Goal: Task Accomplishment & Management: Manage account settings

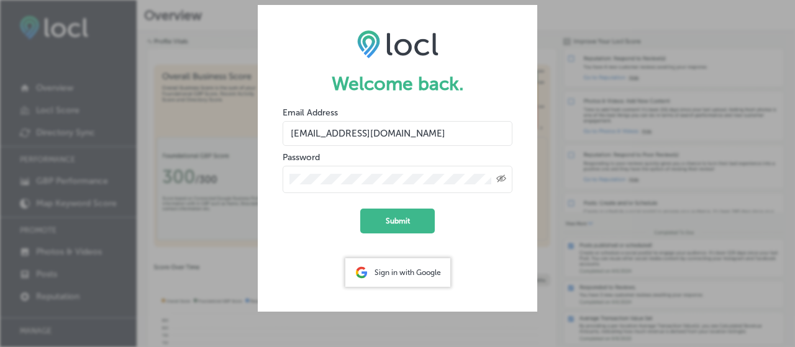
click at [421, 216] on button "Submit" at bounding box center [397, 221] width 75 height 25
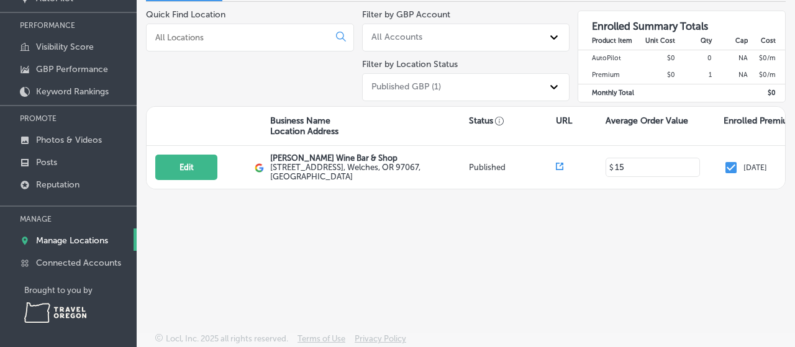
scroll to position [135, 0]
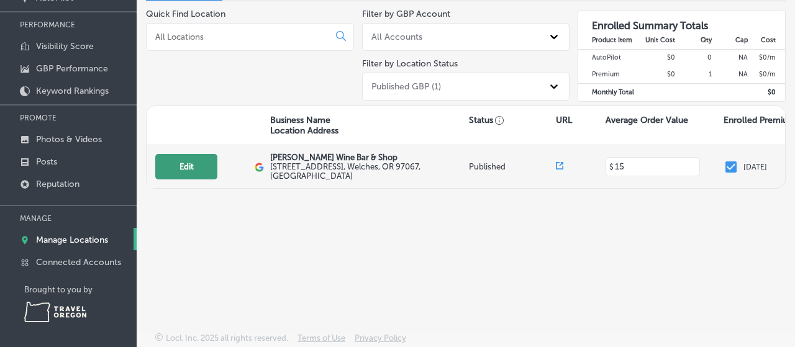
click at [200, 168] on button "Edit" at bounding box center [186, 166] width 62 height 25
select select "US"
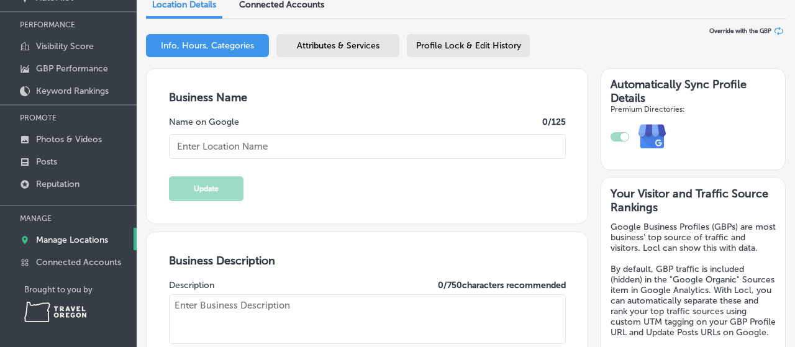
type input "[PERSON_NAME] Wine Bar & Shop"
type input "[STREET_ADDRESS]"
type input "Welches"
type input "97067"
type input "US"
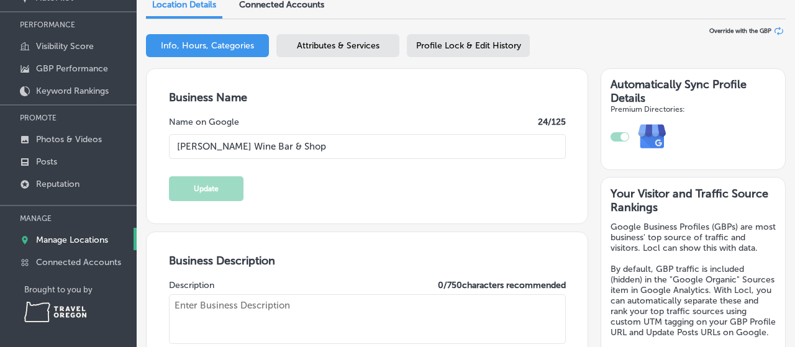
type input "[URL][DOMAIN_NAME]"
type input "15"
type input "[EMAIL_ADDRESS][DOMAIN_NAME]"
type input "[URL][DOMAIN_NAME]"
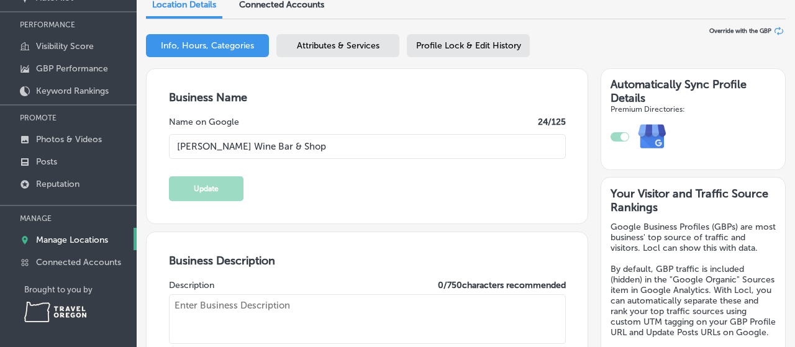
scroll to position [55, 0]
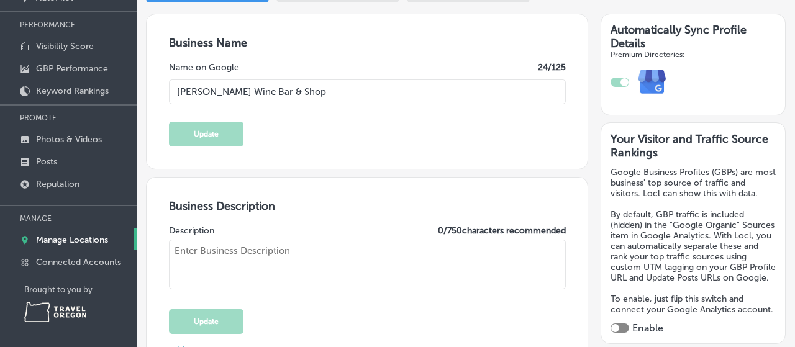
type textarea "We're a family owned bottle shop and wine bar with hand crafted wine selections…"
checkbox input "true"
type input "[PHONE_NUMBER]"
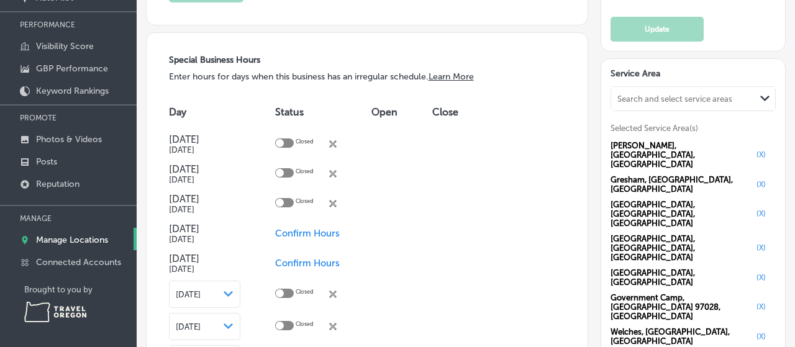
scroll to position [1094, 0]
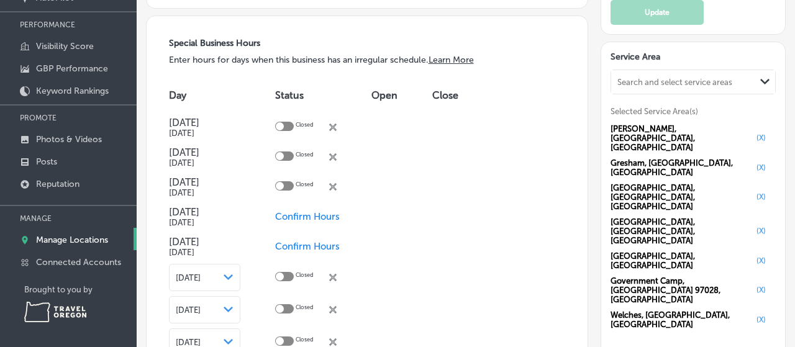
click at [285, 218] on span "Confirm Hours" at bounding box center [307, 216] width 65 height 11
click at [289, 247] on span "Confirm Hours" at bounding box center [307, 246] width 65 height 11
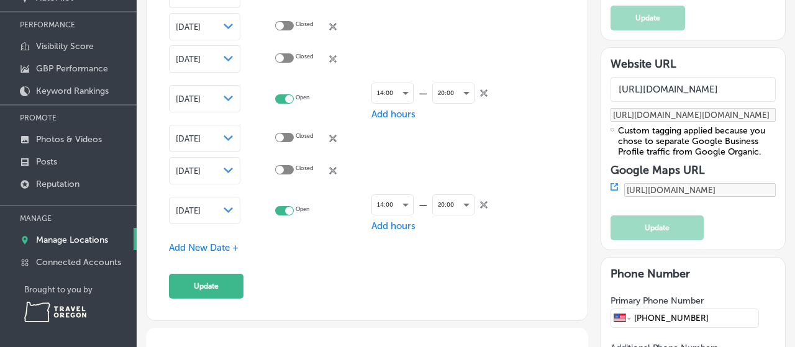
scroll to position [1476, 0]
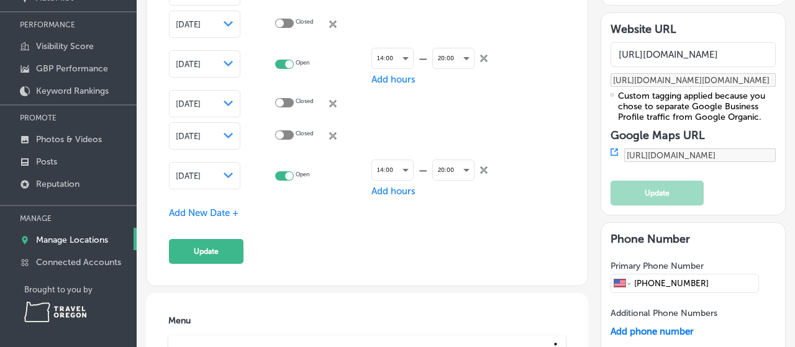
click at [229, 216] on span "Add New Date +" at bounding box center [204, 213] width 70 height 11
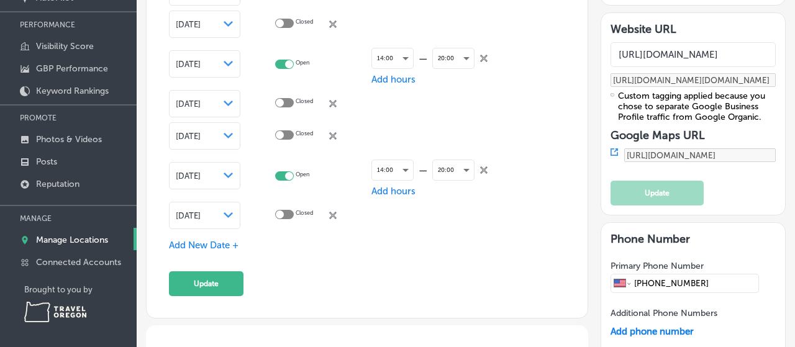
click at [234, 218] on div "[DATE] Path Created with Sketch." at bounding box center [204, 215] width 71 height 27
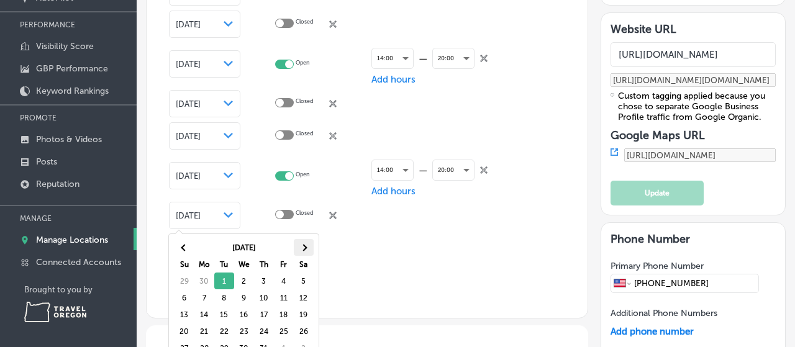
click at [302, 250] on th at bounding box center [304, 247] width 20 height 17
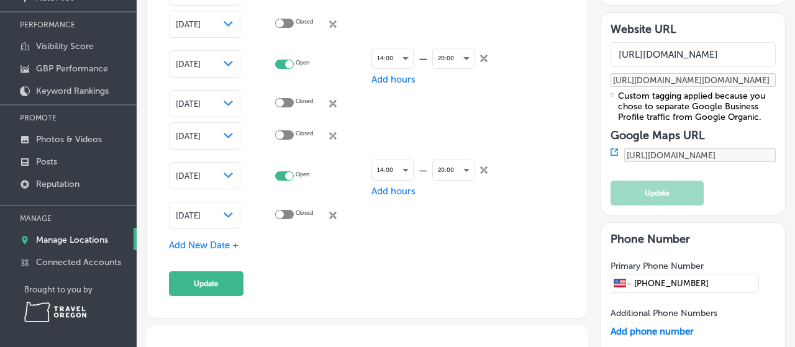
click at [220, 247] on span "Add New Date +" at bounding box center [204, 245] width 70 height 11
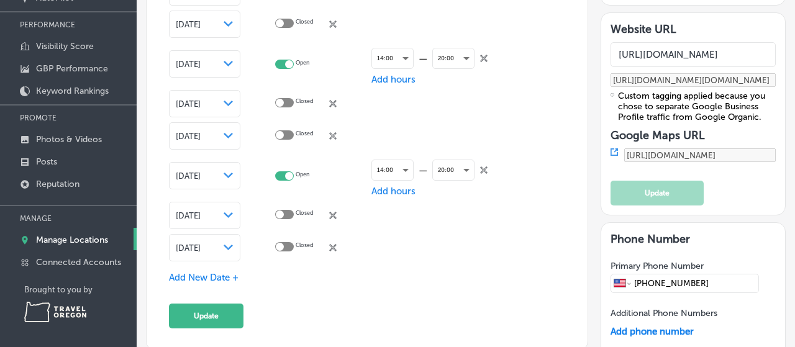
click at [233, 244] on div "Path Created with Sketch." at bounding box center [229, 248] width 10 height 10
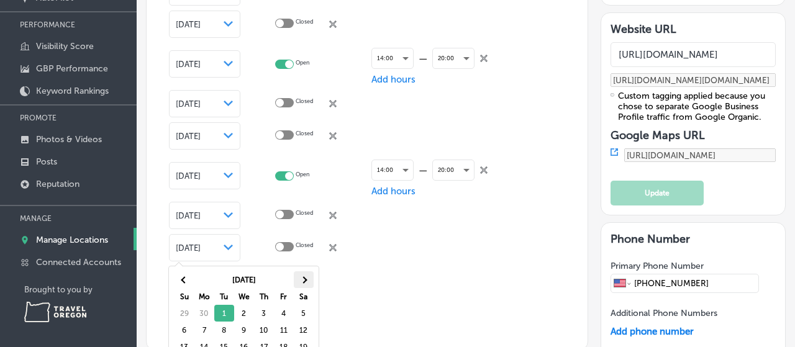
click at [308, 277] on th at bounding box center [304, 280] width 20 height 17
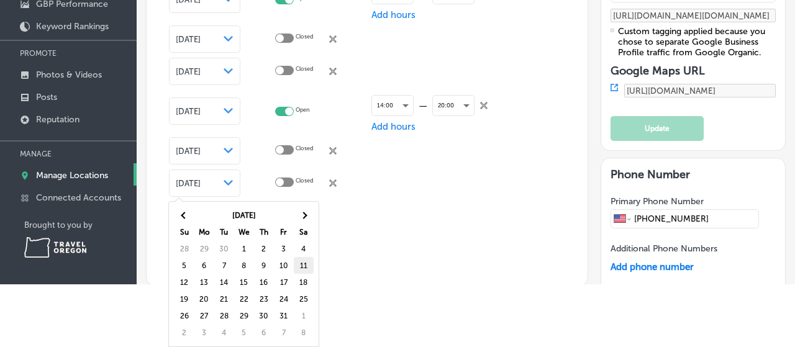
scroll to position [135, 0]
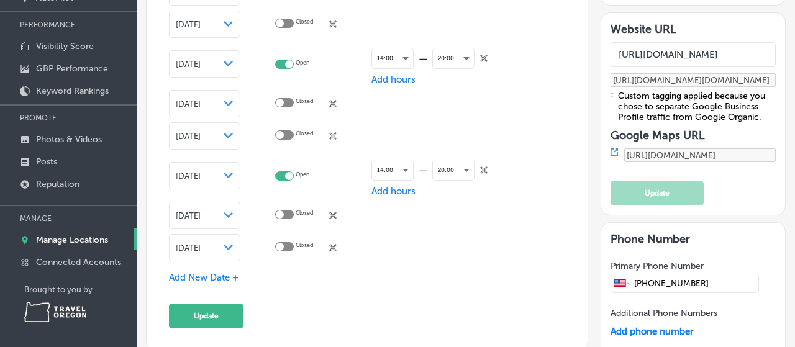
click at [223, 277] on span "Add New Date +" at bounding box center [204, 277] width 70 height 11
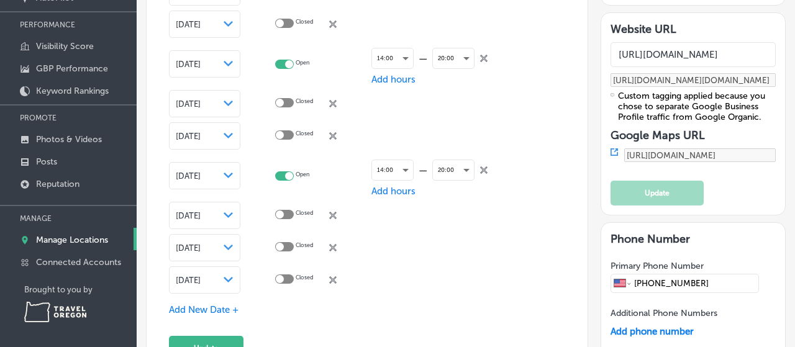
click at [231, 284] on div "Path Created with Sketch." at bounding box center [229, 280] width 10 height 10
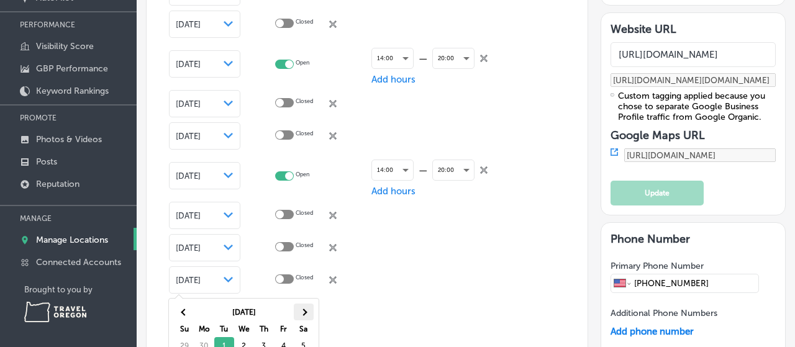
click at [304, 309] on th at bounding box center [304, 312] width 20 height 17
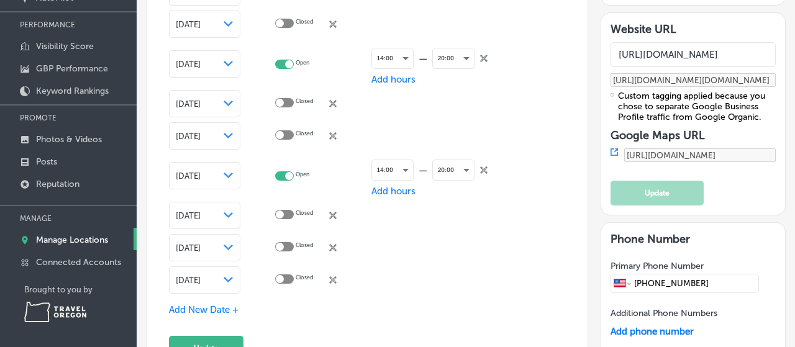
click at [222, 313] on span "Add New Date +" at bounding box center [204, 309] width 70 height 11
click at [231, 316] on div "Path Created with Sketch." at bounding box center [229, 313] width 10 height 10
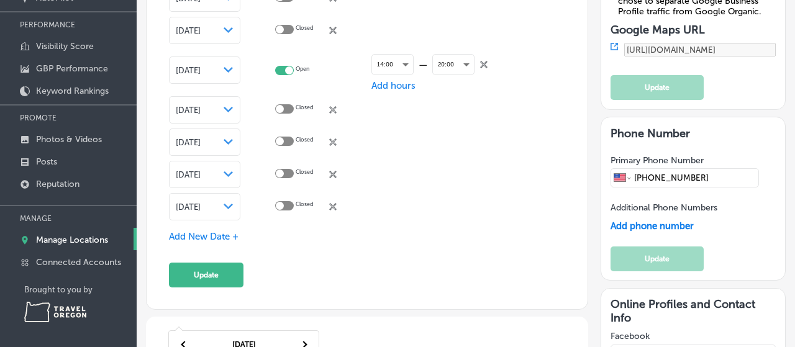
scroll to position [1586, 0]
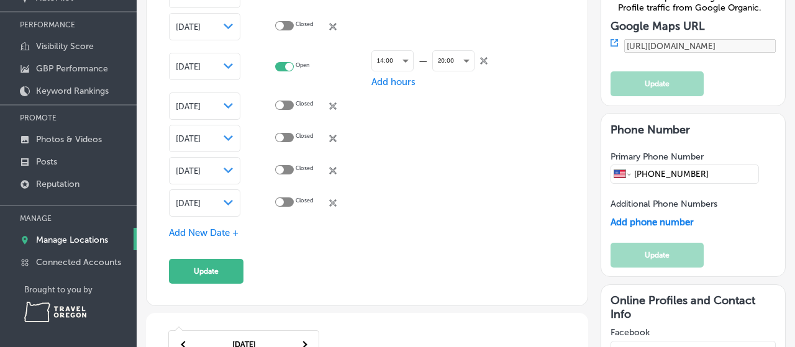
click at [226, 204] on icon "Path Created with Sketch." at bounding box center [228, 203] width 9 height 6
click at [222, 206] on div "[DATE] Path Created with Sketch." at bounding box center [205, 203] width 58 height 10
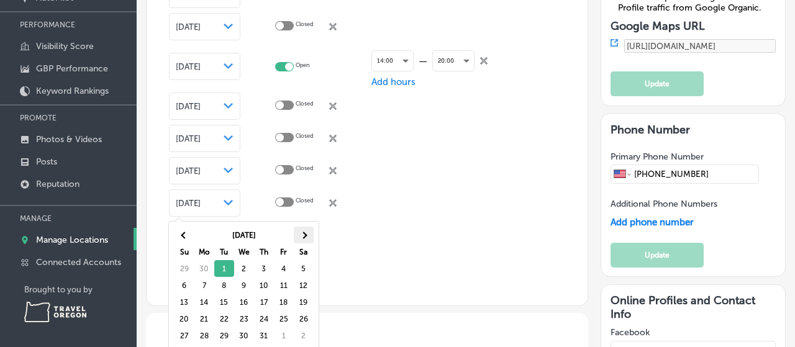
click at [306, 238] on th at bounding box center [304, 235] width 20 height 17
click at [306, 237] on th at bounding box center [304, 235] width 20 height 17
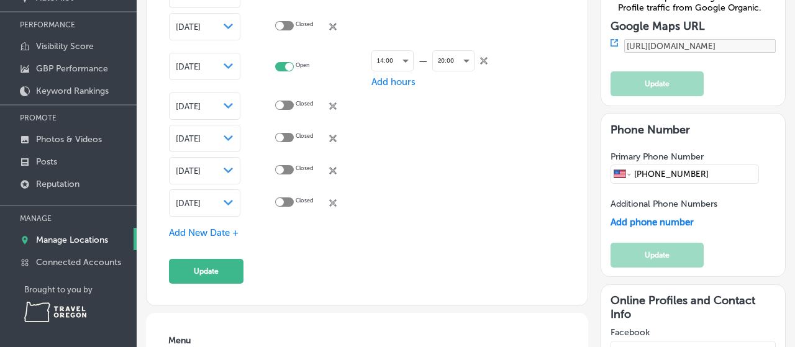
click at [295, 201] on div "Closed close Created with Sketch." at bounding box center [315, 204] width 43 height 12
click at [293, 202] on div at bounding box center [284, 202] width 19 height 9
checkbox input "true"
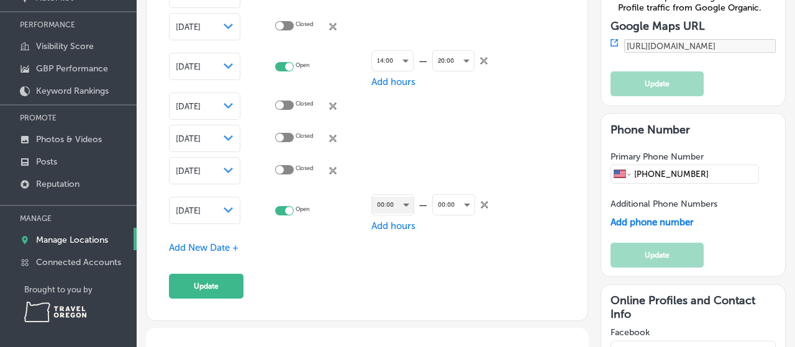
click at [401, 209] on div "00:00" at bounding box center [393, 205] width 42 height 17
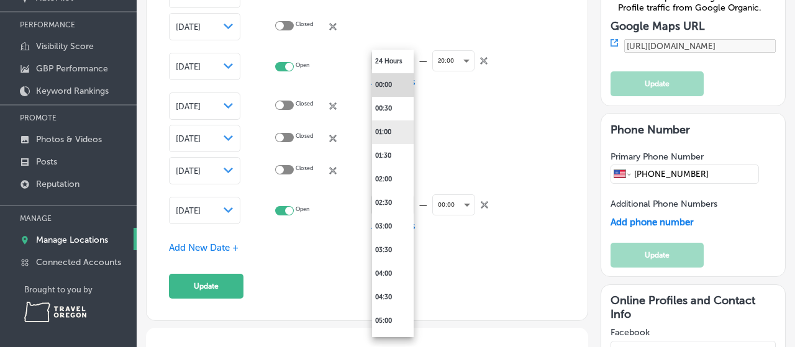
click at [391, 136] on li "01:00" at bounding box center [393, 133] width 42 height 24
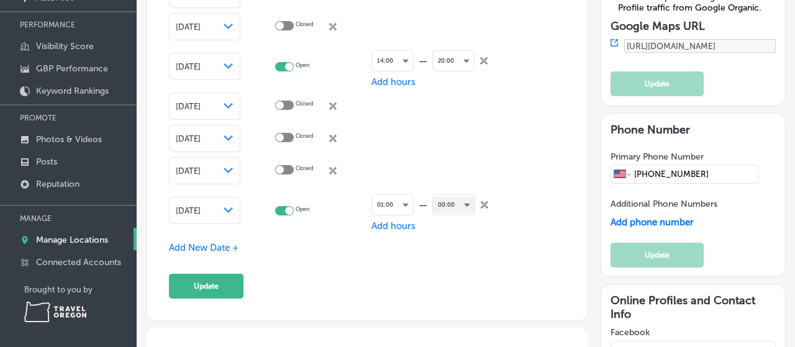
click at [465, 204] on div "00:00" at bounding box center [454, 205] width 42 height 17
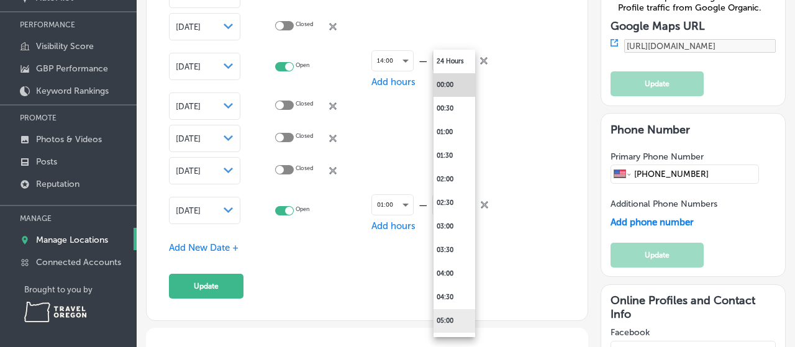
click at [455, 314] on li "05:00" at bounding box center [455, 321] width 42 height 24
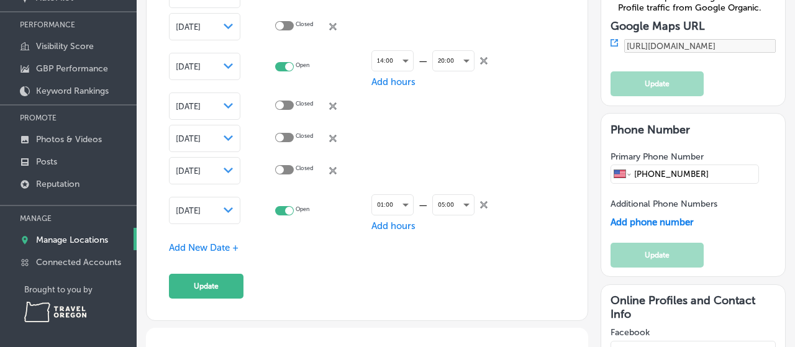
click at [220, 249] on span "Add New Date +" at bounding box center [204, 247] width 70 height 11
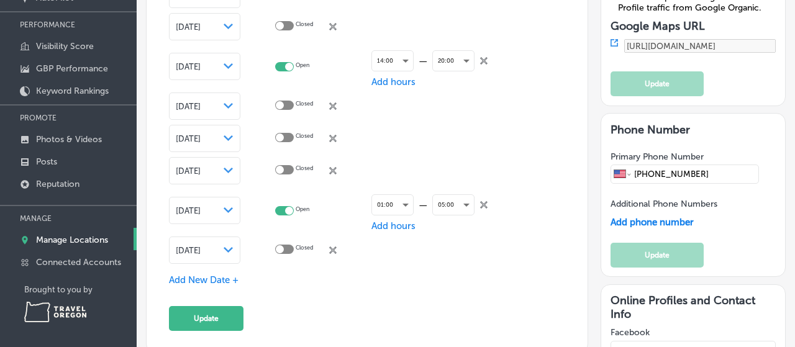
click at [232, 251] on icon "Path Created with Sketch." at bounding box center [228, 250] width 9 height 6
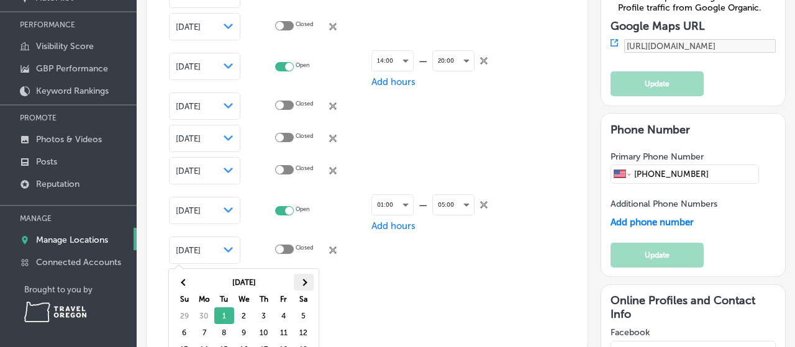
click at [304, 280] on span at bounding box center [303, 282] width 7 height 7
click at [305, 280] on th at bounding box center [304, 282] width 20 height 17
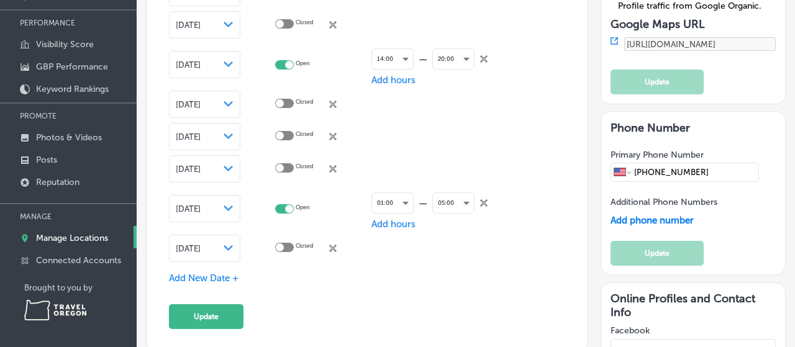
scroll to position [135, 0]
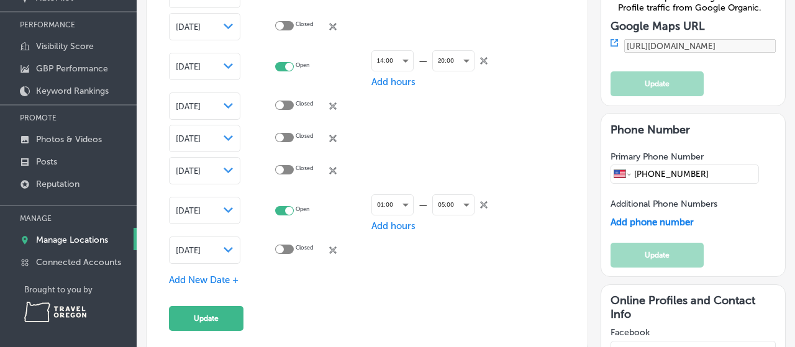
click at [215, 280] on span "Add New Date +" at bounding box center [204, 280] width 70 height 11
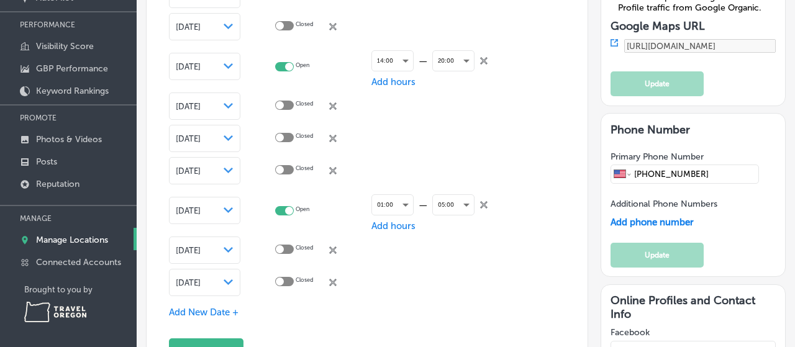
click at [222, 280] on div "[DATE] Path Created with Sketch." at bounding box center [205, 283] width 58 height 10
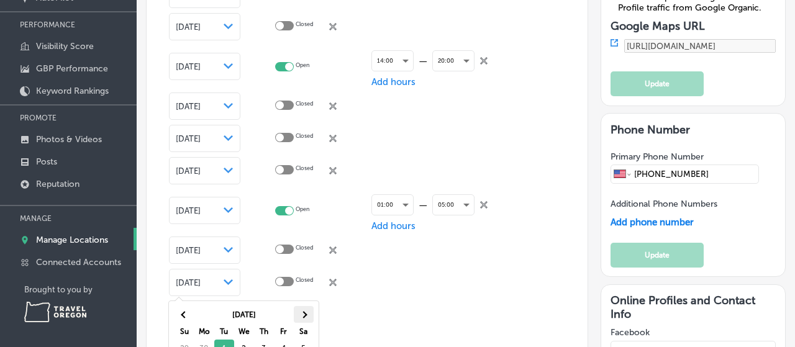
click at [304, 310] on th at bounding box center [304, 314] width 20 height 17
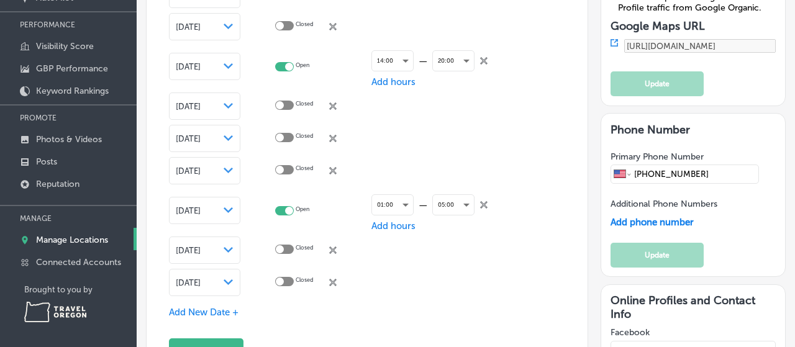
click at [204, 313] on span "Add New Date +" at bounding box center [204, 312] width 70 height 11
click at [222, 311] on div "[DATE] Path Created with Sketch." at bounding box center [205, 315] width 58 height 10
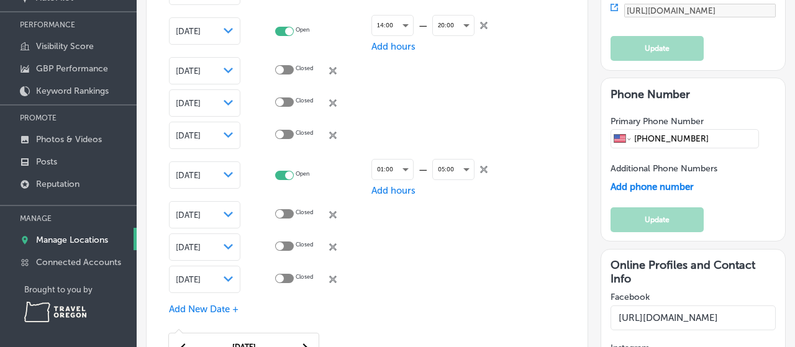
scroll to position [1695, 0]
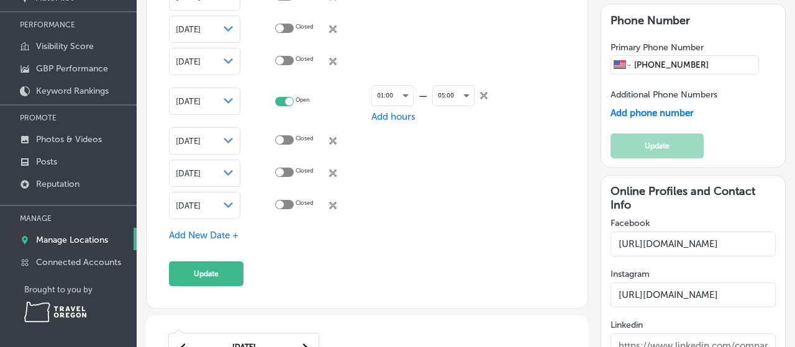
click at [229, 210] on div "Path Created with Sketch." at bounding box center [229, 206] width 10 height 10
click at [233, 208] on icon "Path Created with Sketch." at bounding box center [228, 206] width 9 height 6
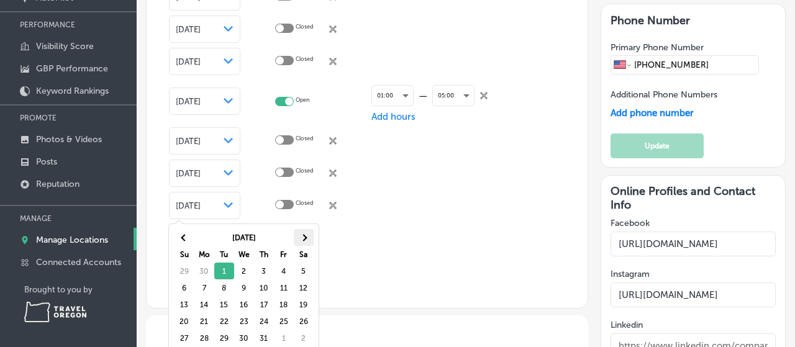
click at [301, 238] on span at bounding box center [303, 237] width 7 height 7
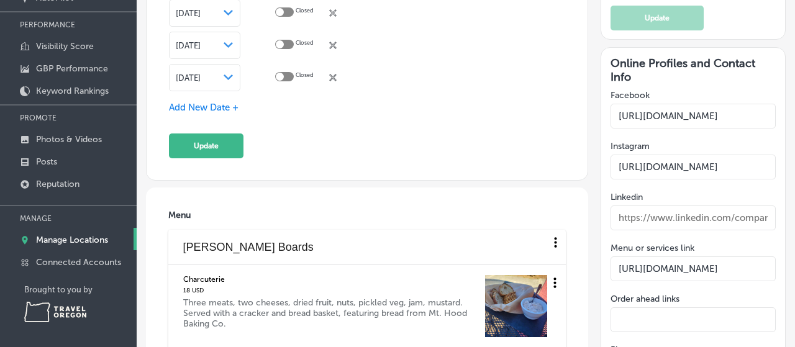
scroll to position [1859, 0]
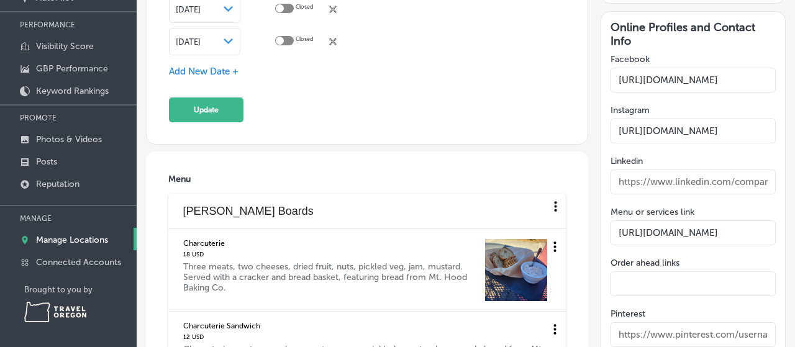
click at [222, 73] on span "Add New Date +" at bounding box center [204, 71] width 70 height 11
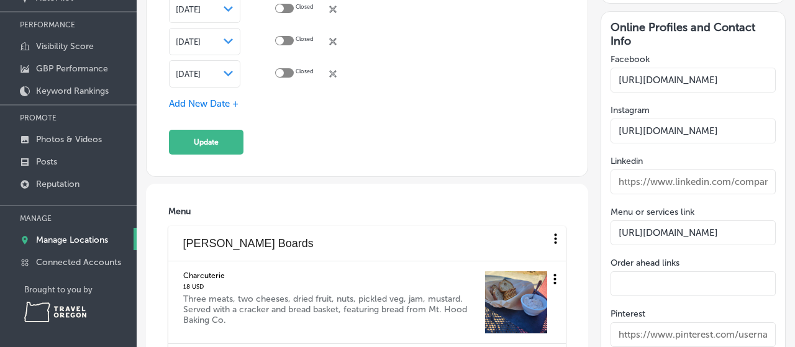
click at [218, 85] on div "[DATE] Path Created with Sketch." at bounding box center [204, 73] width 71 height 27
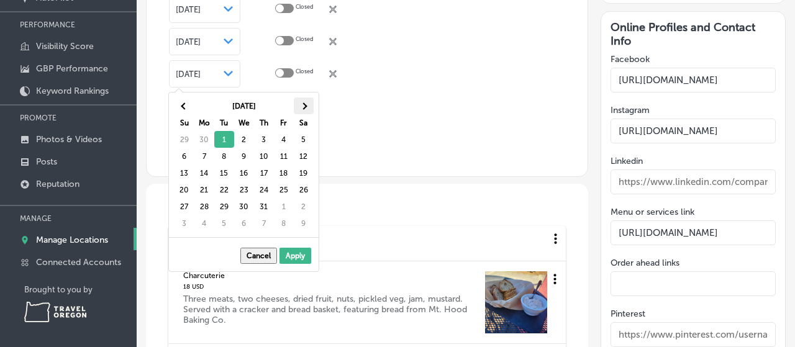
click at [304, 109] on th at bounding box center [304, 106] width 20 height 17
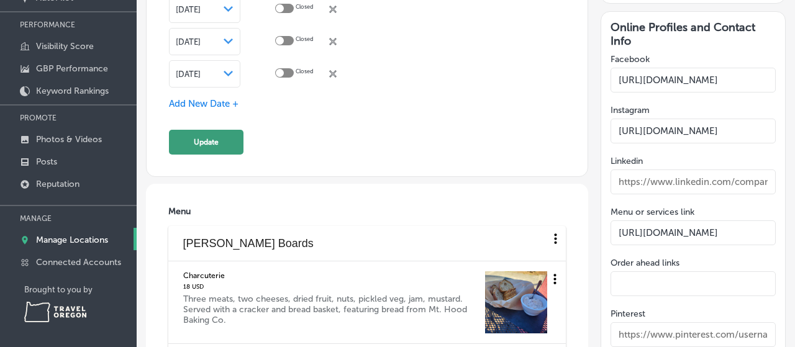
click at [220, 149] on button "Update" at bounding box center [206, 142] width 75 height 25
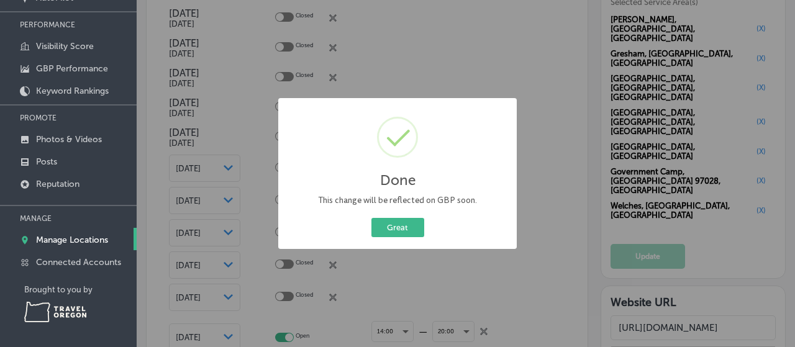
scroll to position [1148, 0]
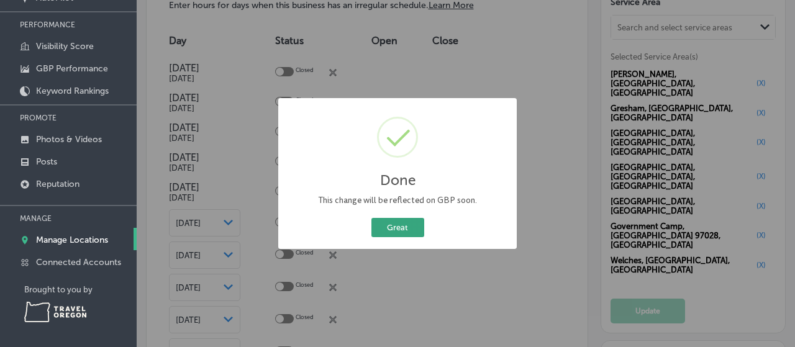
click at [395, 231] on button "Great" at bounding box center [398, 227] width 53 height 19
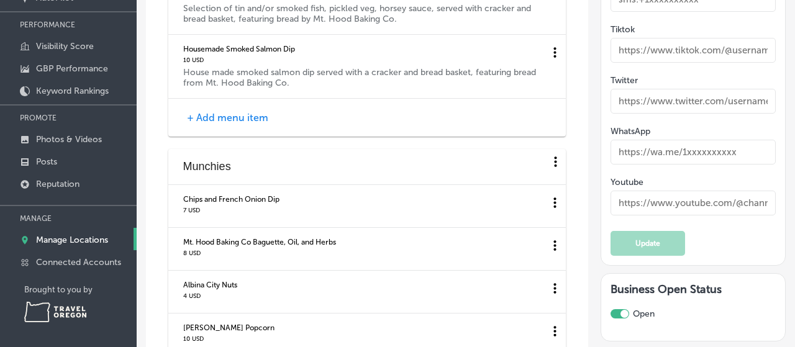
scroll to position [2351, 0]
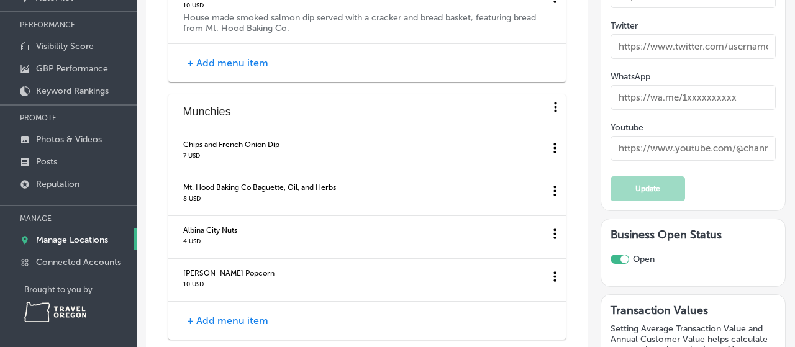
click at [534, 175] on li "Edit" at bounding box center [537, 174] width 42 height 29
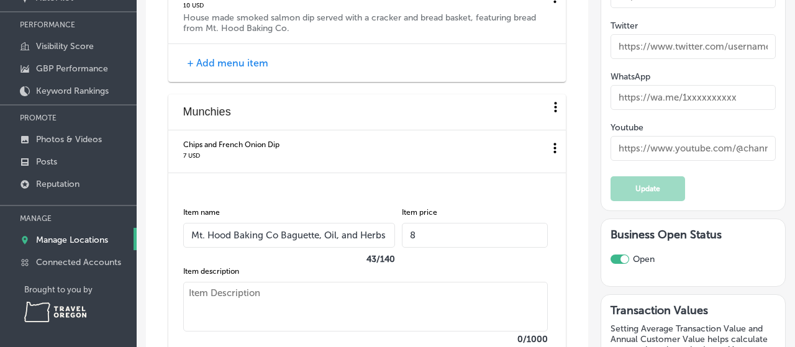
click at [291, 235] on input "Mt. Hood Baking Co Baguette, Oil, and Herbs" at bounding box center [289, 235] width 212 height 25
click at [313, 234] on input "Mt. Hood Baking Co Bread, Oil, and Herbs" at bounding box center [289, 235] width 212 height 25
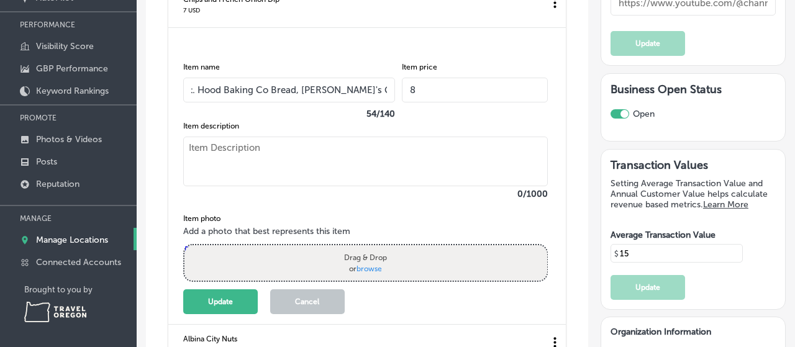
scroll to position [2515, 0]
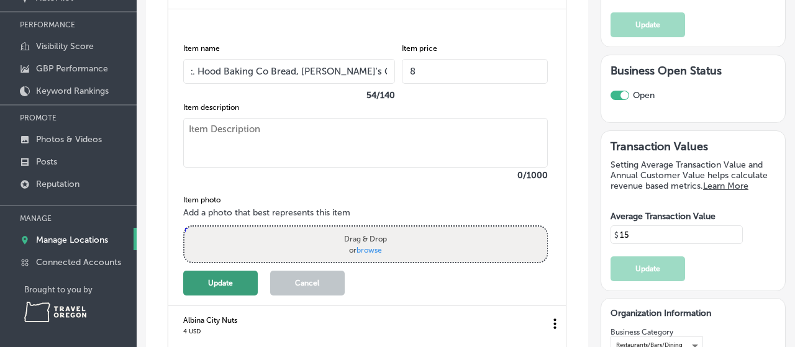
type input "Mt. Hood Baking Co Bread, [PERSON_NAME]'s Garden EVOO, and Herbs"
click at [249, 276] on button "Update" at bounding box center [220, 283] width 75 height 25
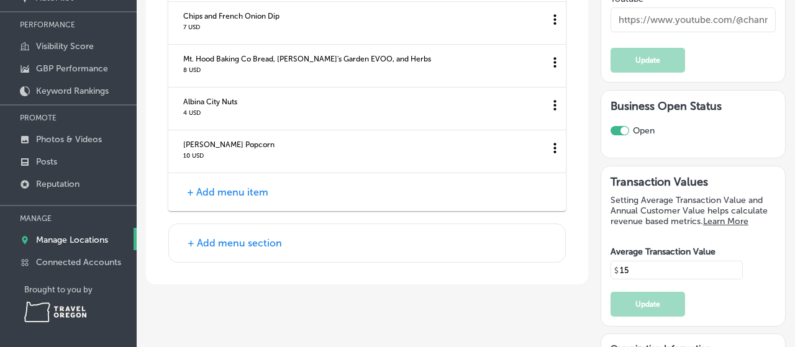
scroll to position [2461, 0]
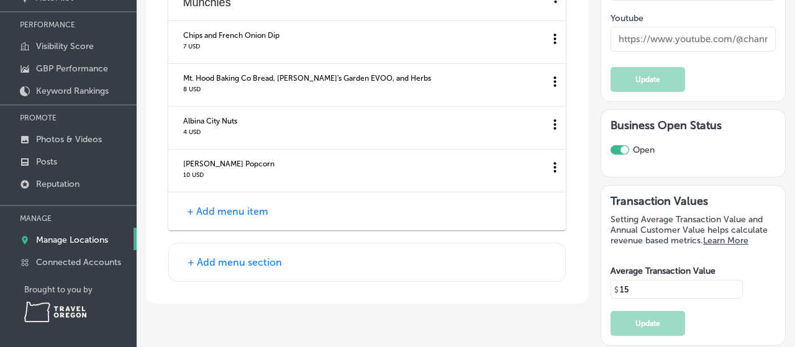
click at [529, 107] on li "Edit" at bounding box center [537, 108] width 42 height 29
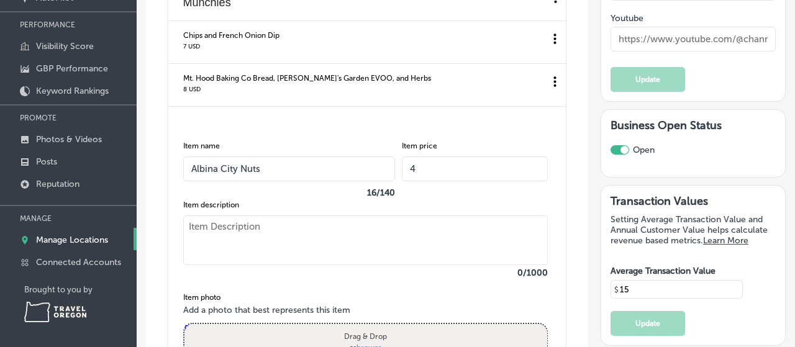
click at [428, 171] on input "4" at bounding box center [475, 169] width 146 height 25
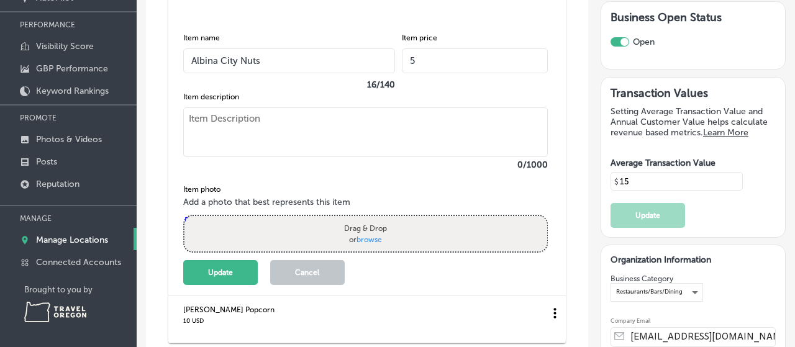
scroll to position [2570, 0]
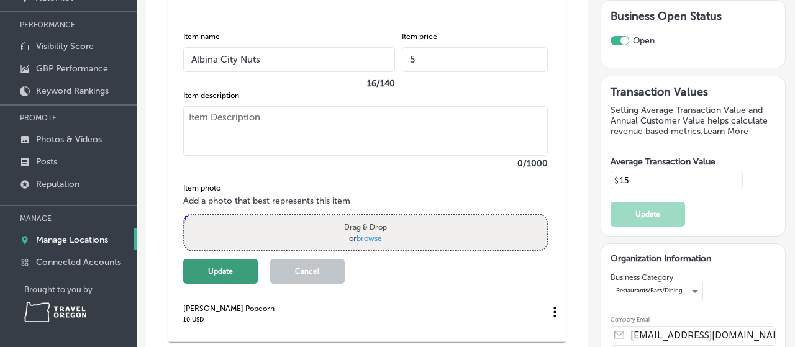
type input "5"
click at [241, 277] on button "Update" at bounding box center [220, 271] width 75 height 25
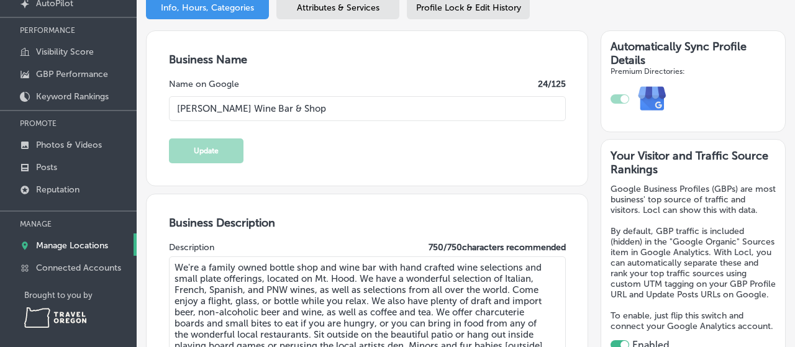
scroll to position [109, 0]
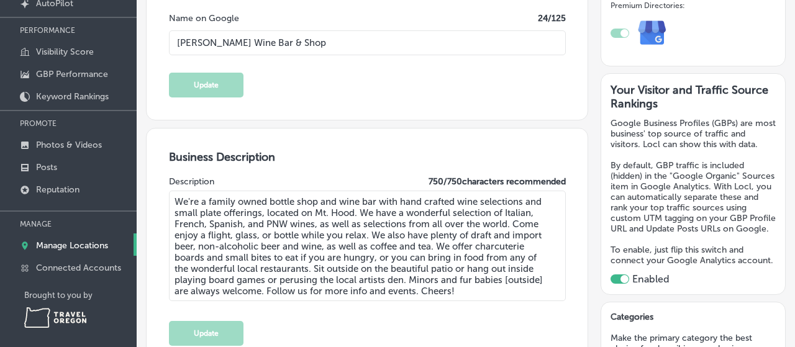
click at [206, 235] on textarea "We're a family owned bottle shop and wine bar with hand crafted wine selections…" at bounding box center [367, 246] width 397 height 111
drag, startPoint x: 362, startPoint y: 211, endPoint x: 439, endPoint y: 247, distance: 85.1
click at [439, 247] on textarea "We're a family owned bottle shop and wine bar with hand crafted wine selections…" at bounding box center [367, 246] width 397 height 111
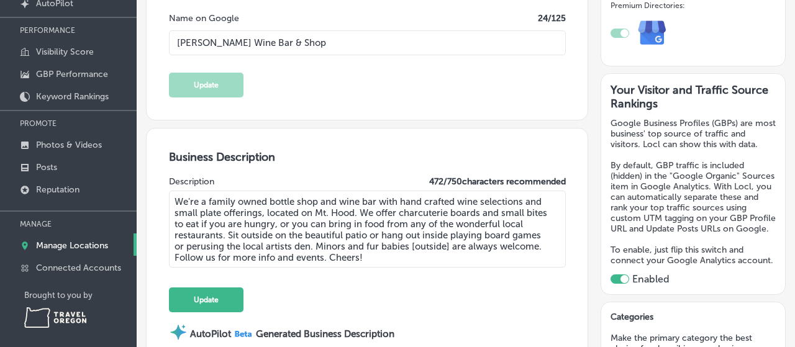
click at [173, 201] on textarea "We're a family owned bottle shop and wine bar with hand crafted wine selections…" at bounding box center [367, 229] width 397 height 77
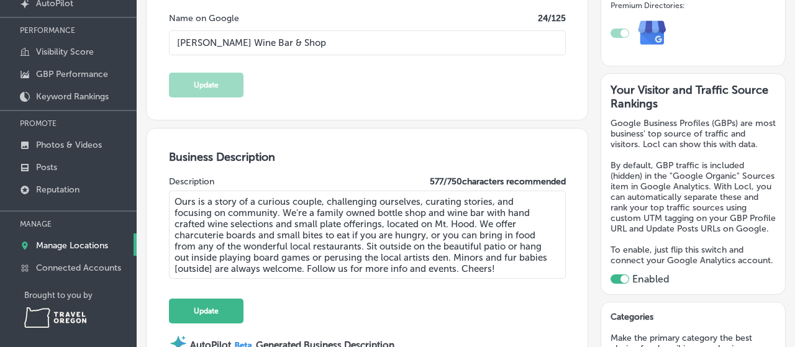
drag, startPoint x: 373, startPoint y: 213, endPoint x: 317, endPoint y: 215, distance: 56.6
click at [317, 215] on textarea "Ours is a story of a curious couple, challenging ourselves, curating stories, a…" at bounding box center [367, 235] width 397 height 88
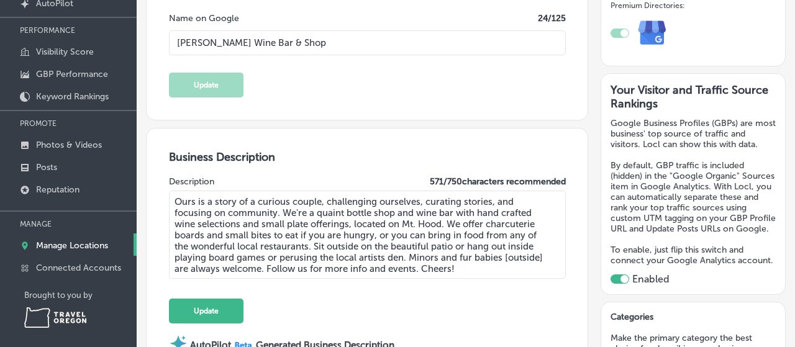
click at [450, 222] on textarea "Ours is a story of a curious couple, challenging ourselves, curating stories, a…" at bounding box center [367, 235] width 397 height 88
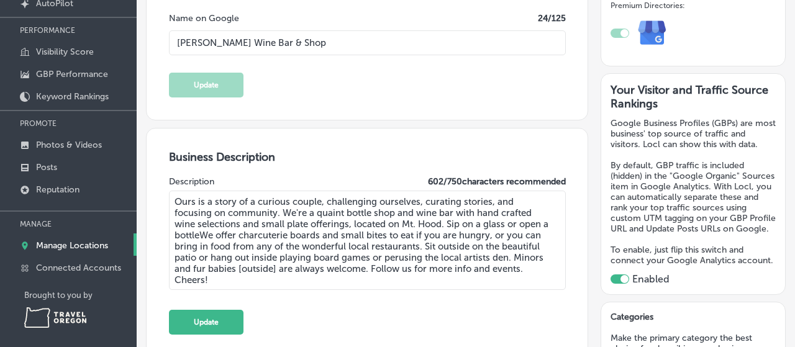
drag, startPoint x: 448, startPoint y: 222, endPoint x: 199, endPoint y: 239, distance: 249.8
click at [199, 239] on textarea "Ours is a story of a curious couple, challenging ourselves, curating stories, a…" at bounding box center [367, 240] width 397 height 99
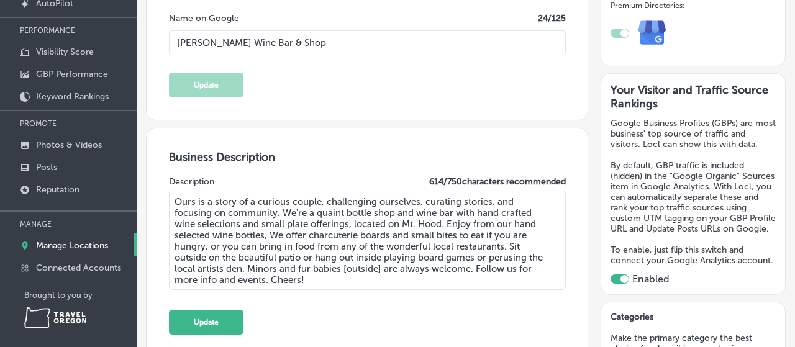
click at [461, 224] on textarea "Ours is a story of a curious couple, challenging ourselves, curating stories, a…" at bounding box center [367, 240] width 397 height 99
drag, startPoint x: 290, startPoint y: 234, endPoint x: 262, endPoint y: 237, distance: 27.5
click at [262, 237] on textarea "Ours is a story of a curious couple, challenging ourselves, curating stories, a…" at bounding box center [367, 240] width 397 height 99
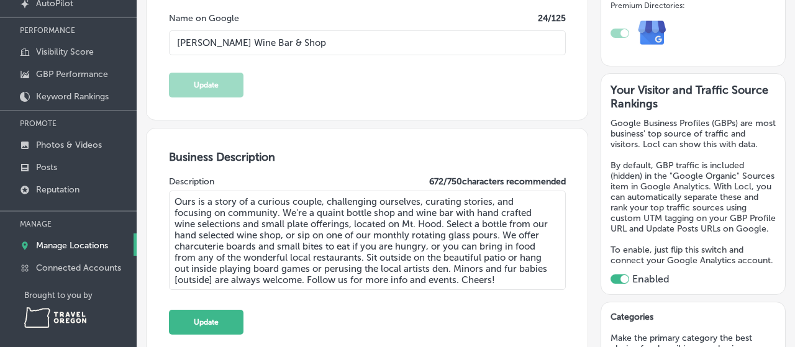
click at [291, 234] on textarea "Ours is a story of a curious couple, challenging ourselves, curating stories, a…" at bounding box center [367, 240] width 397 height 99
click at [291, 235] on textarea "Ours is a story of a curious couple, challenging ourselves, curating stories, a…" at bounding box center [367, 240] width 397 height 99
click at [484, 234] on textarea "Ours is a story of a curious couple, challenging ourselves, curating stories, a…" at bounding box center [367, 240] width 397 height 99
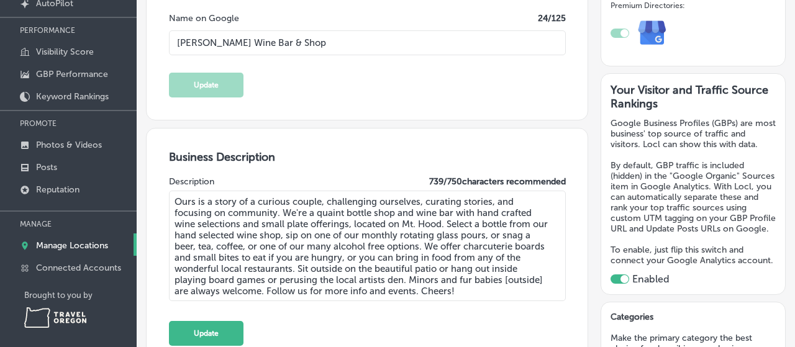
scroll to position [164, 0]
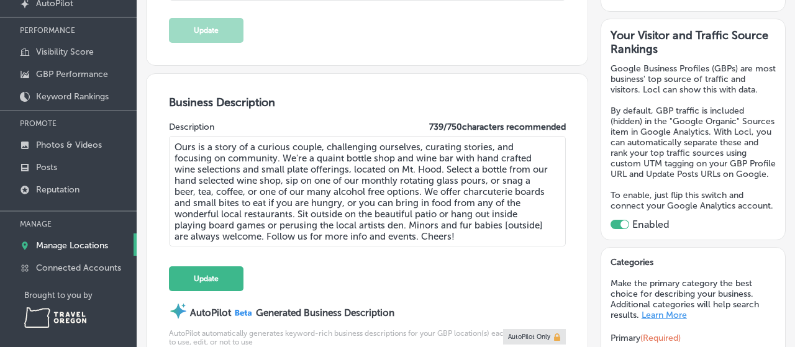
click at [310, 237] on textarea "Ours is a story of a curious couple, challenging ourselves, curating stories, a…" at bounding box center [367, 191] width 397 height 111
drag, startPoint x: 173, startPoint y: 144, endPoint x: 533, endPoint y: 246, distance: 373.5
click at [533, 246] on textarea "Ours is a story of a curious couple, challenging ourselves, curating stories, a…" at bounding box center [367, 191] width 397 height 111
type textarea "Ours is a story of a curious couple, challenging ourselves, curating stories, a…"
click at [191, 279] on button "Update" at bounding box center [206, 279] width 75 height 25
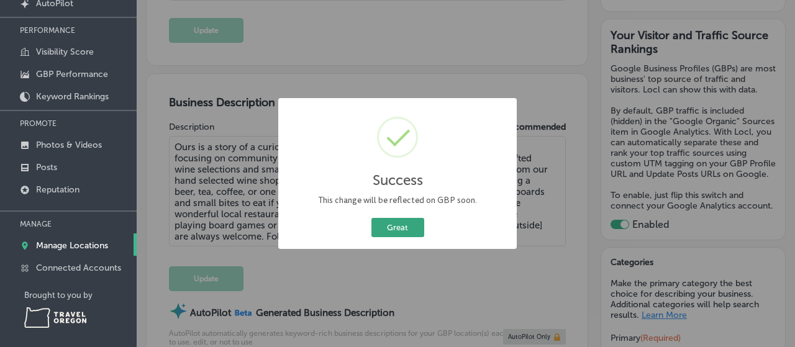
click at [414, 229] on button "Great" at bounding box center [398, 227] width 53 height 19
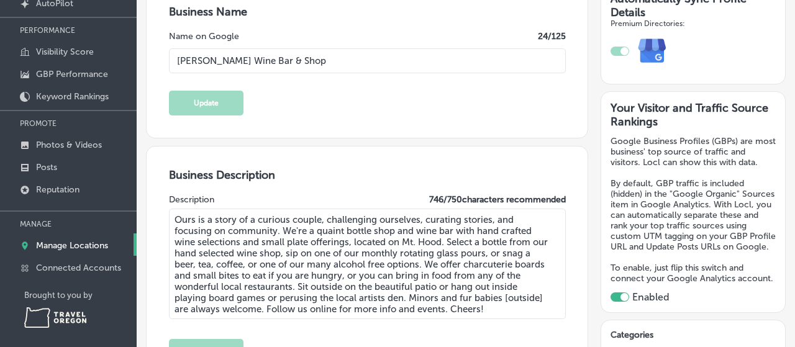
scroll to position [0, 0]
